Goal: Task Accomplishment & Management: Complete application form

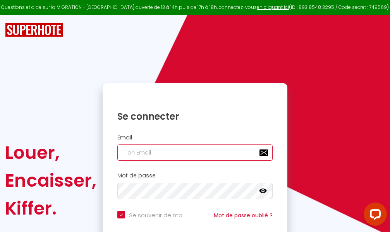
click at [199, 152] on input "email" at bounding box center [194, 153] width 155 height 16
type input "m"
checkbox input "true"
type input "ma"
checkbox input "true"
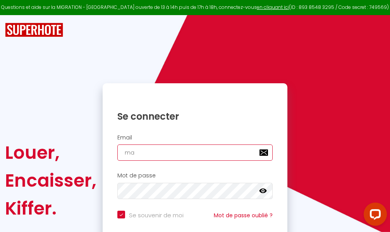
type input "mar"
checkbox input "true"
type input "marc"
checkbox input "true"
type input "marcd"
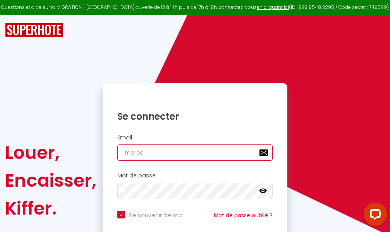
checkbox input "true"
type input "marcdp"
checkbox input "true"
type input "marcdpo"
checkbox input "true"
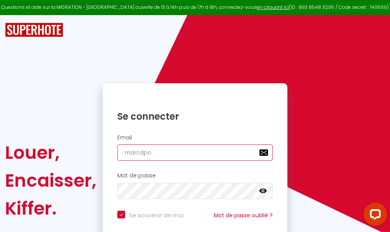
type input "marcdpoz"
checkbox input "true"
type input "marcdpoz."
checkbox input "true"
type input "marcdpoz.l"
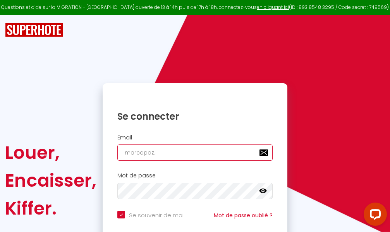
checkbox input "true"
type input "marcdpoz.lo"
checkbox input "true"
type input "marcdpoz.loc"
checkbox input "true"
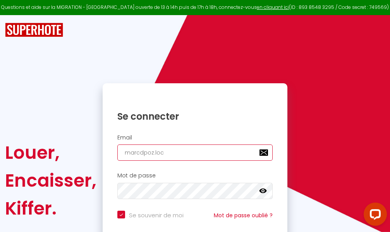
type input "marcdpoz.loca"
checkbox input "true"
type input "marcdpoz.locat"
checkbox input "true"
type input "marcdpoz.locati"
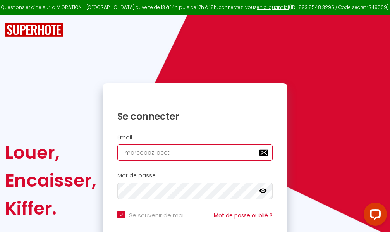
checkbox input "true"
type input "marcdpoz.locatio"
checkbox input "true"
type input "marcdpoz.location"
checkbox input "true"
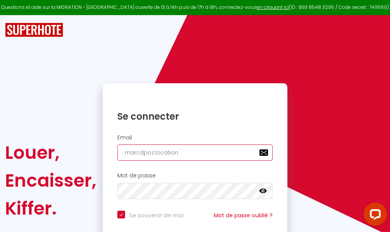
type input "marcdpoz.location@"
checkbox input "true"
type input "marcdpoz.location@g"
checkbox input "true"
type input "marcdpoz.location@gm"
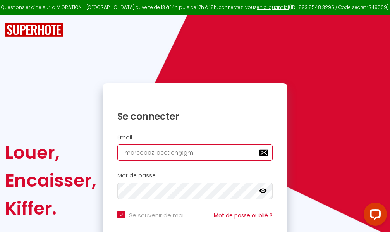
checkbox input "true"
type input "marcdpoz.location@gma"
checkbox input "true"
type input "marcdpoz.location@gmai"
checkbox input "true"
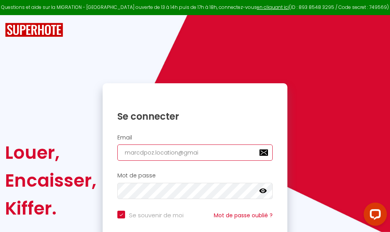
type input "[EMAIL_ADDRESS]"
checkbox input "true"
type input "[EMAIL_ADDRESS]."
checkbox input "true"
type input "marcdpoz.location@gmail.c"
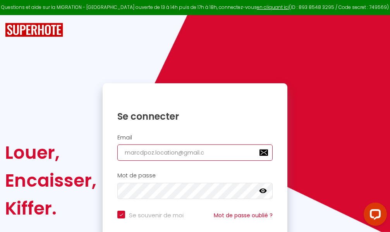
checkbox input "true"
type input "[EMAIL_ADDRESS][DOMAIN_NAME]"
checkbox input "true"
type input "[EMAIL_ADDRESS][DOMAIN_NAME]"
checkbox input "true"
